Goal: Information Seeking & Learning: Learn about a topic

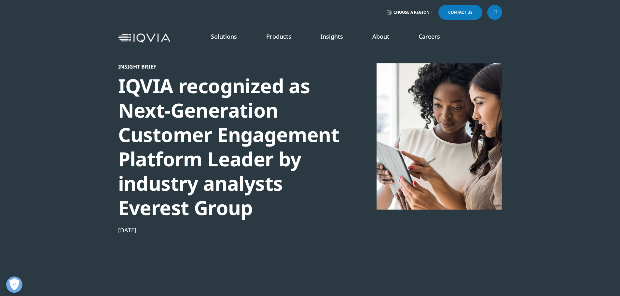
scroll to position [421, 384]
click at [184, 179] on link "Customer Engagement (OCE)" at bounding box center [196, 177] width 112 height 7
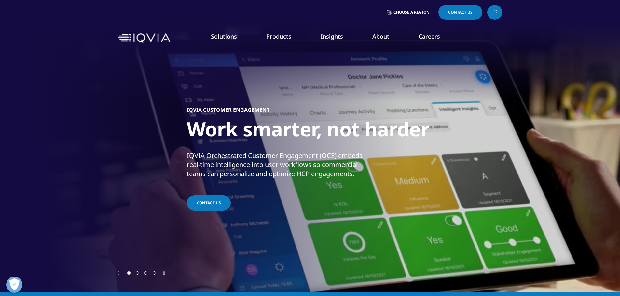
click at [268, 153] on p "IQVIA Orchestrated Customer Engagement (OCE) embeds real-time intelligence into…" at bounding box center [282, 166] width 190 height 31
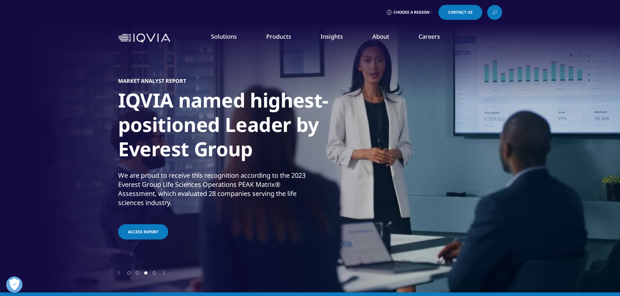
click at [192, 111] on link "Commitment to Global Health" at bounding box center [250, 112] width 148 height 7
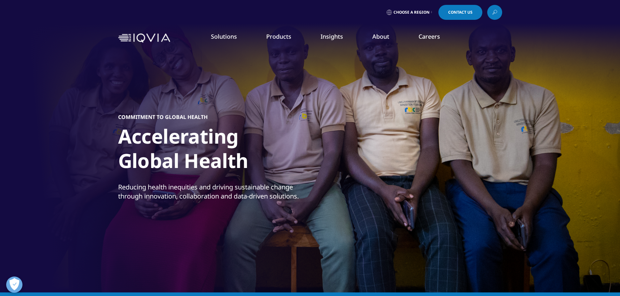
click at [399, 136] on div "Commitment to Global Health Accelerating Global Health Reducing health inequiti…" at bounding box center [310, 159] width 384 height 221
click at [221, 113] on link "Commitment to Global Health" at bounding box center [250, 112] width 148 height 7
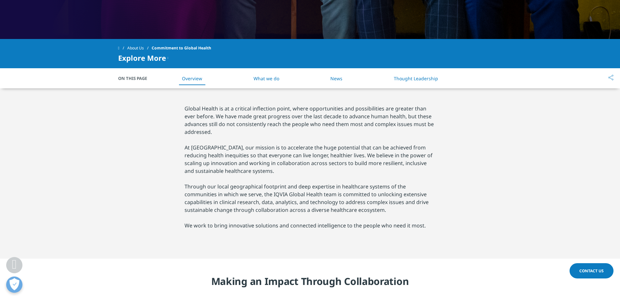
scroll to position [260, 0]
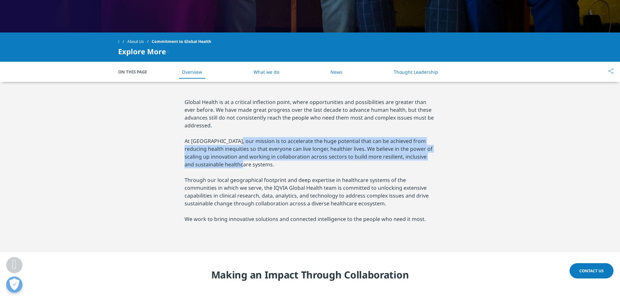
drag, startPoint x: 232, startPoint y: 141, endPoint x: 318, endPoint y: 165, distance: 88.6
click at [318, 165] on p "At IQVIA, our mission is to accelerate the huge potential that can be achieved …" at bounding box center [309, 152] width 251 height 31
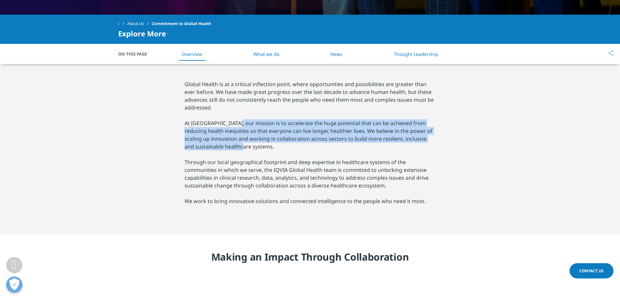
scroll to position [293, 0]
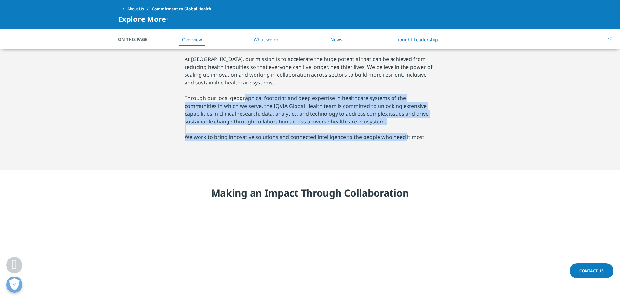
drag, startPoint x: 243, startPoint y: 97, endPoint x: 404, endPoint y: 138, distance: 166.5
click at [404, 138] on div "Global Health is at a critical inflection point, where opportunities and possib…" at bounding box center [309, 85] width 251 height 138
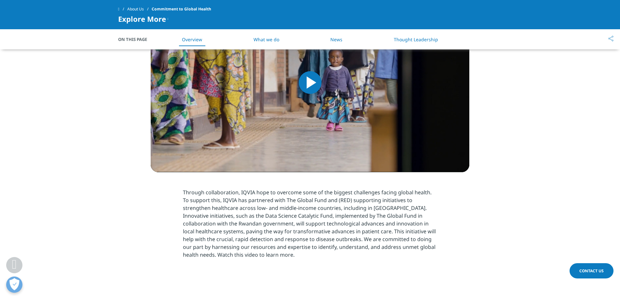
scroll to position [521, 0]
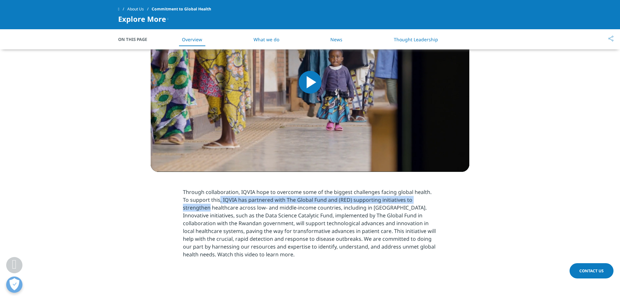
drag, startPoint x: 213, startPoint y: 200, endPoint x: 438, endPoint y: 200, distance: 224.5
click at [438, 200] on section "Through collaboration, IQVIA hope to overcome some of the biggest challenges fa…" at bounding box center [310, 225] width 620 height 107
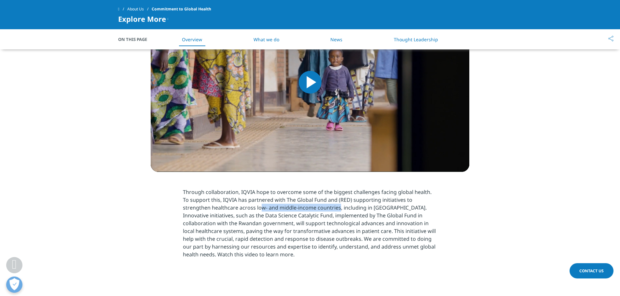
drag, startPoint x: 233, startPoint y: 211, endPoint x: 310, endPoint y: 207, distance: 77.2
click at [310, 207] on p "Through collaboration, IQVIA hope to overcome some of the biggest challenges fa…" at bounding box center [310, 225] width 254 height 74
drag, startPoint x: 198, startPoint y: 216, endPoint x: 255, endPoint y: 214, distance: 56.7
click at [255, 214] on p "Through collaboration, IQVIA hope to overcome some of the biggest challenges fa…" at bounding box center [310, 225] width 254 height 74
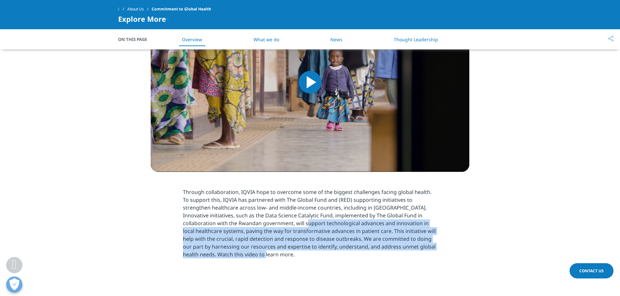
drag, startPoint x: 264, startPoint y: 223, endPoint x: 388, endPoint y: 258, distance: 128.9
click at [388, 258] on p "Through collaboration, IQVIA hope to overcome some of the biggest challenges fa…" at bounding box center [310, 225] width 254 height 74
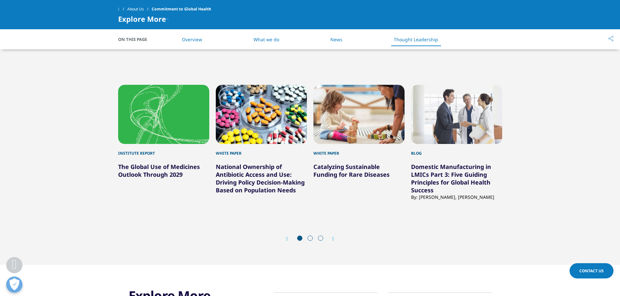
scroll to position [1725, 0]
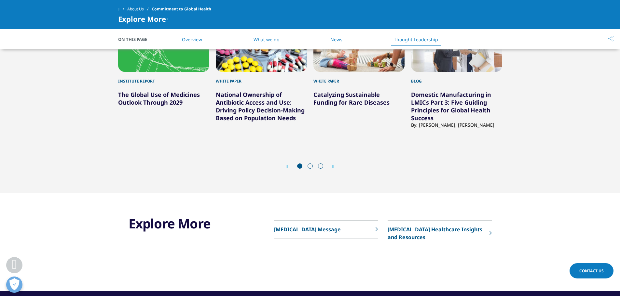
click at [334, 167] on icon "Next slide" at bounding box center [333, 166] width 2 height 5
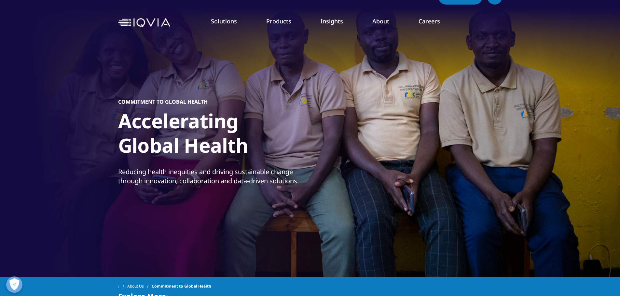
scroll to position [0, 0]
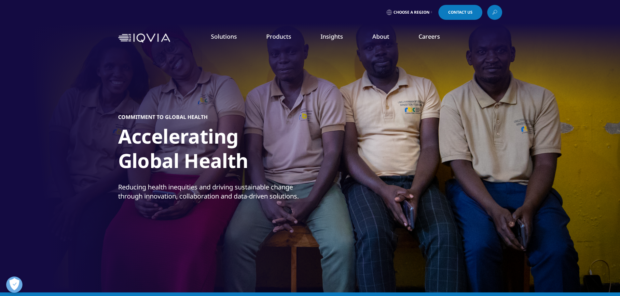
click at [416, 11] on span "Choose a Region" at bounding box center [411, 12] width 36 height 5
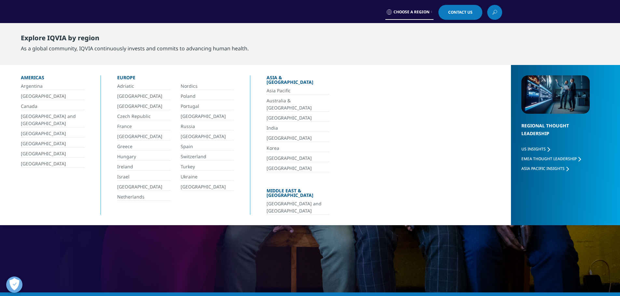
click at [529, 168] on span "Asia Pacific Insights" at bounding box center [542, 169] width 43 height 6
